Goal: Find specific page/section: Find specific page/section

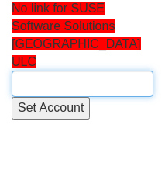
click at [44, 71] on input "text" at bounding box center [83, 84] width 142 height 26
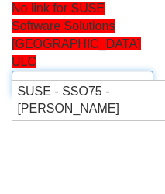
click at [74, 115] on div "SUSE - SSO75 - Mat Jones" at bounding box center [90, 101] width 147 height 36
type input "SUSE - SSO75 - [PERSON_NAME]"
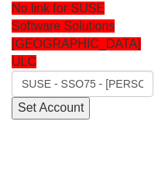
click at [53, 97] on input "Set Account" at bounding box center [51, 108] width 78 height 22
